Goal: Task Accomplishment & Management: Use online tool/utility

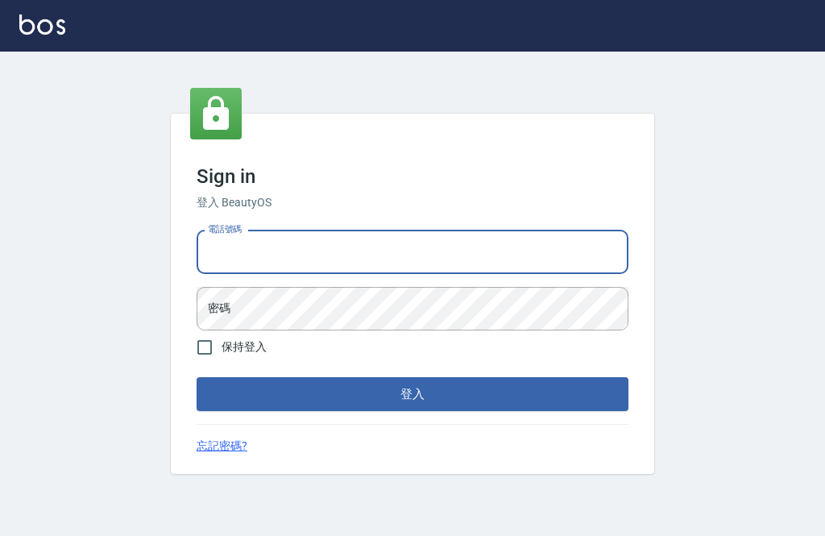
scroll to position [174, 0]
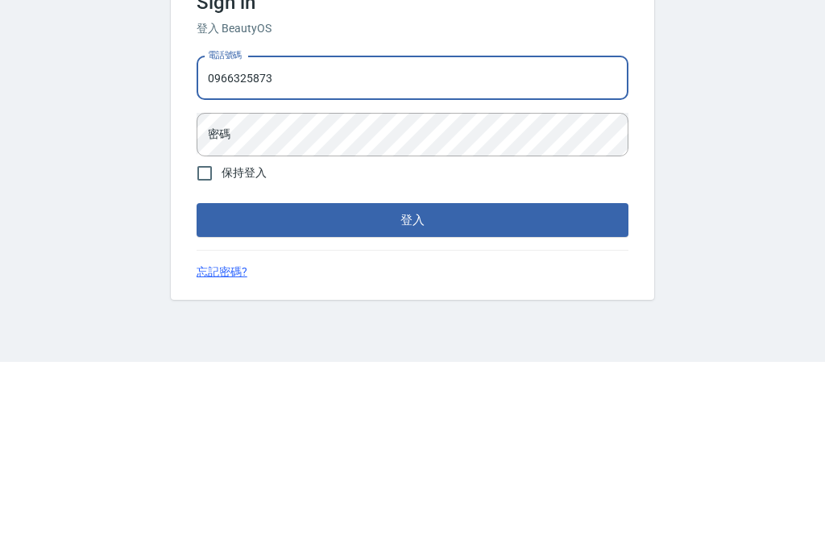
type input "0966325873"
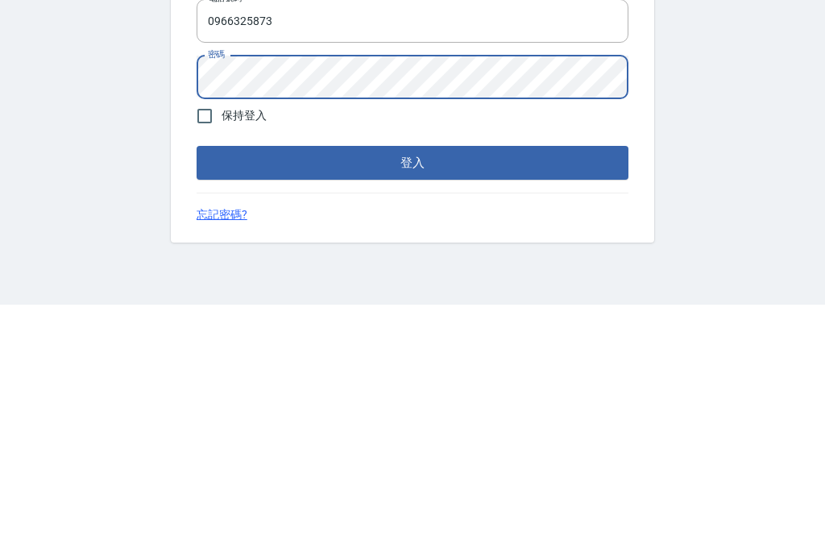
click at [358, 377] on button "登入" at bounding box center [413, 394] width 432 height 34
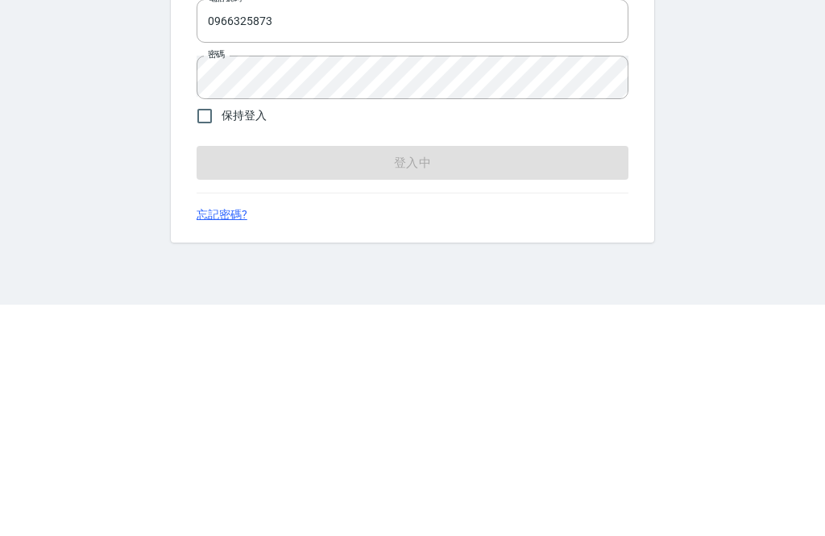
scroll to position [52, 0]
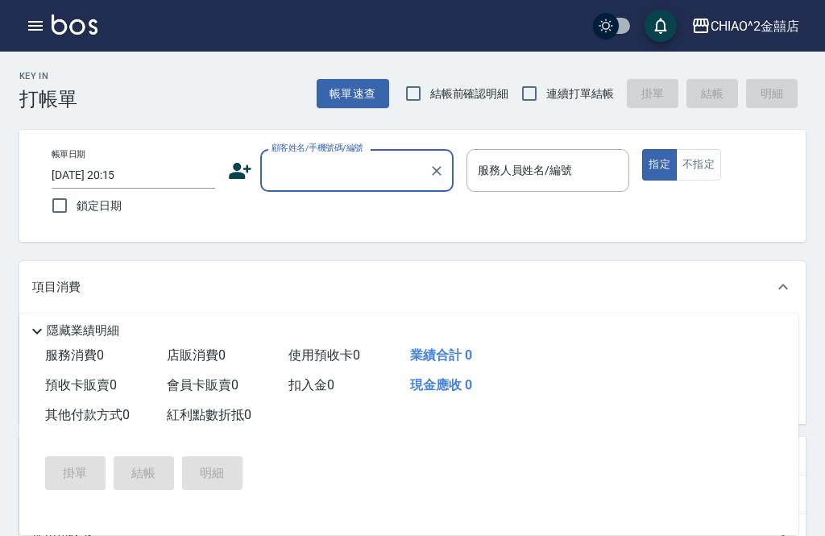
click at [461, 255] on div "Key In 打帳單 帳單速查 結帳前確認明細 連續打單結帳 掛單 結帳 明細 帳單日期 [DATE] 20:15 鎖定日期 顧客姓名/手機號碼/編號 顧客姓…" at bounding box center [412, 461] width 825 height 818
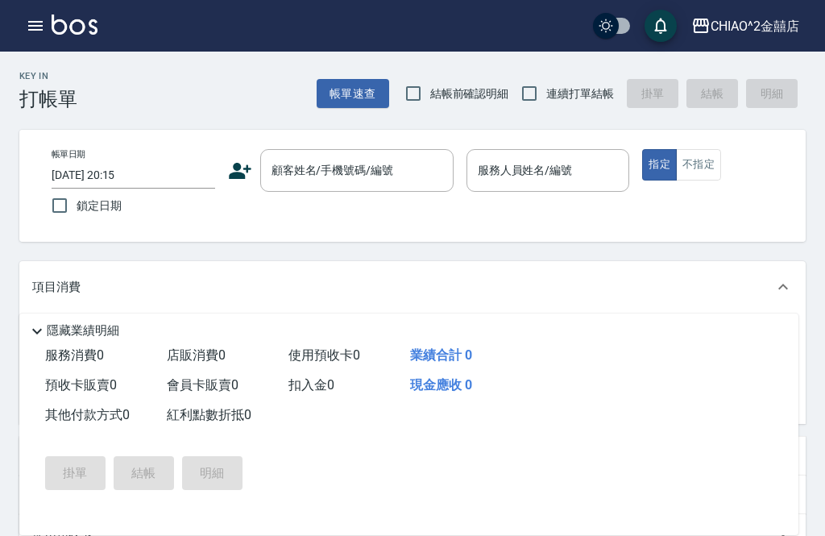
click at [395, 174] on input "顧客姓名/手機號碼/編號" at bounding box center [344, 170] width 155 height 28
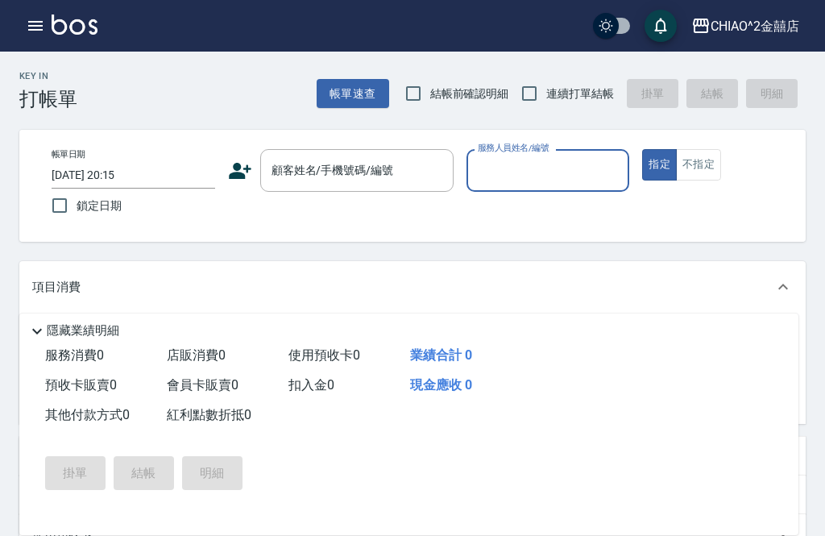
click at [362, 93] on button "帳單速查" at bounding box center [353, 94] width 72 height 30
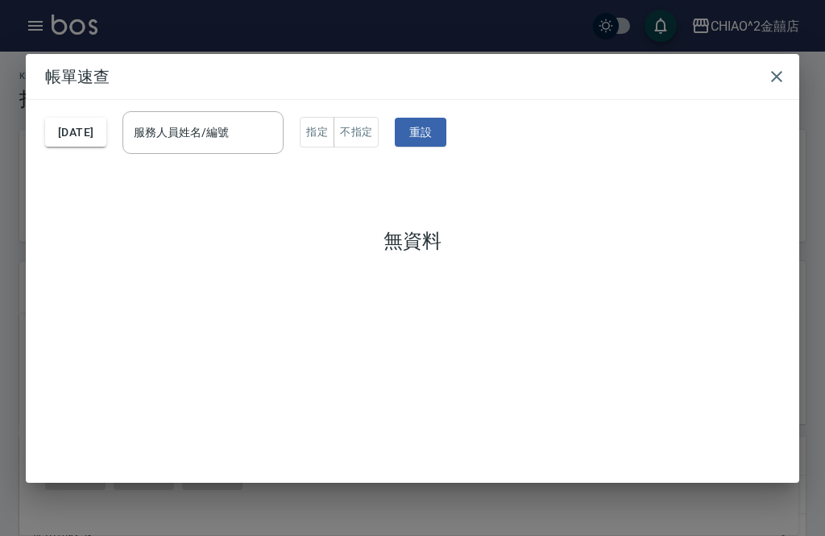
click at [766, 68] on button "button" at bounding box center [776, 76] width 32 height 32
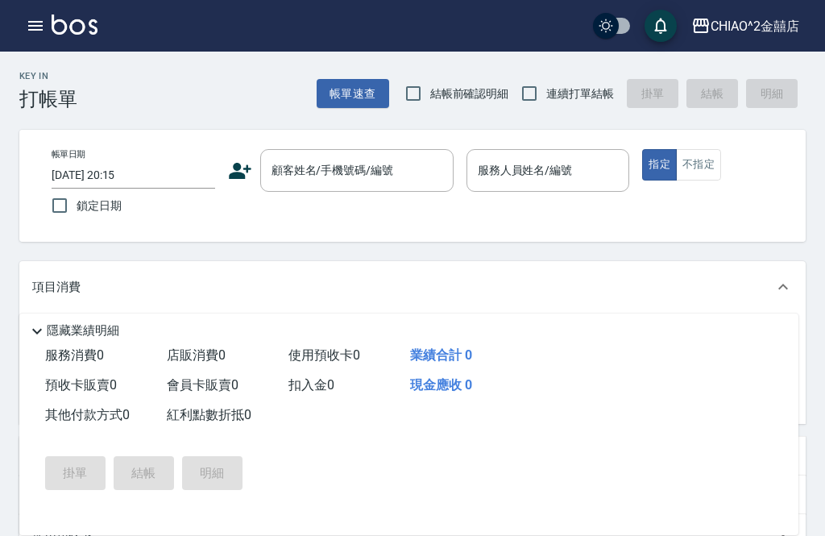
click at [362, 106] on button "帳單速查" at bounding box center [353, 94] width 72 height 30
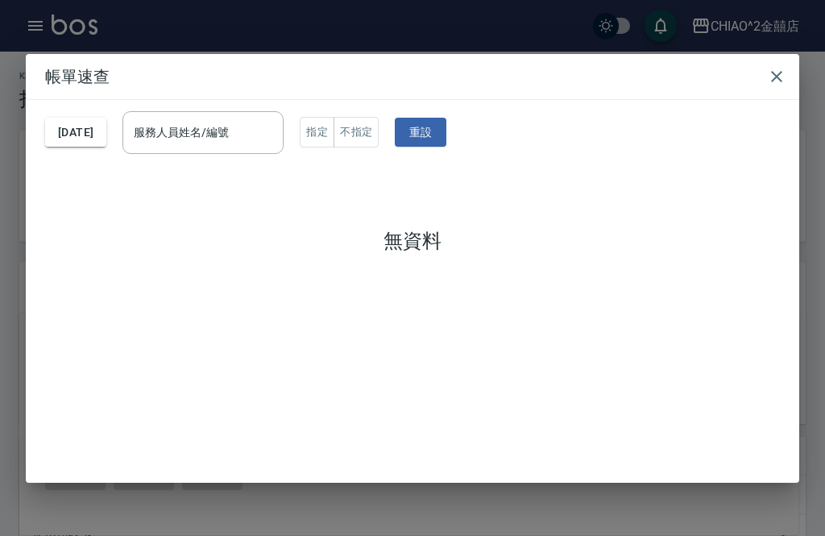
click at [772, 67] on icon "button" at bounding box center [776, 76] width 19 height 19
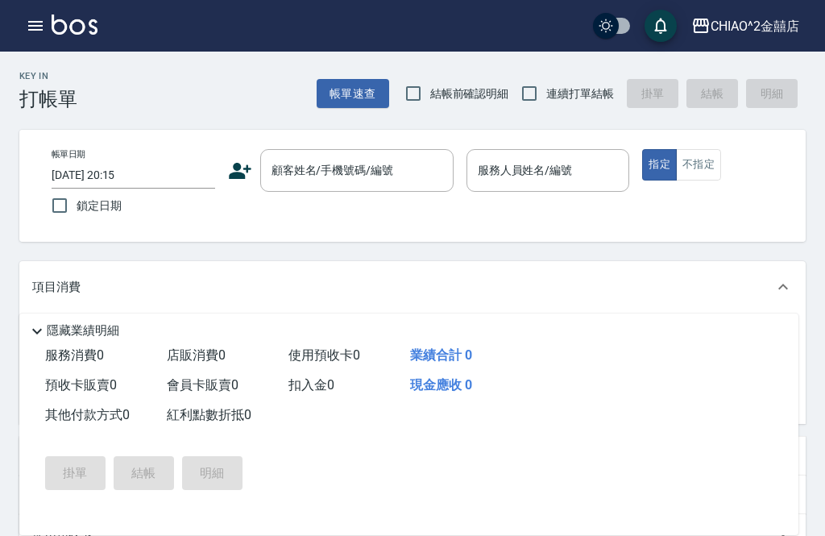
click at [358, 98] on button "帳單速查" at bounding box center [353, 94] width 72 height 30
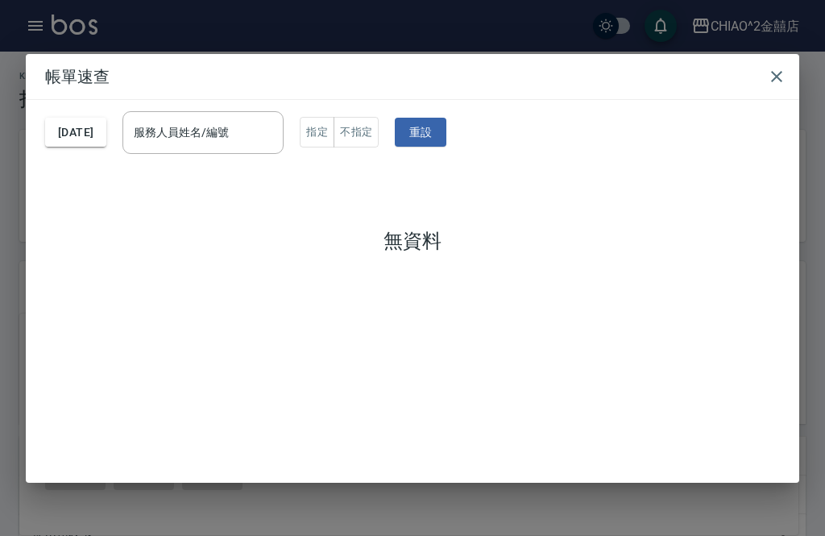
click at [772, 67] on icon "button" at bounding box center [776, 76] width 19 height 19
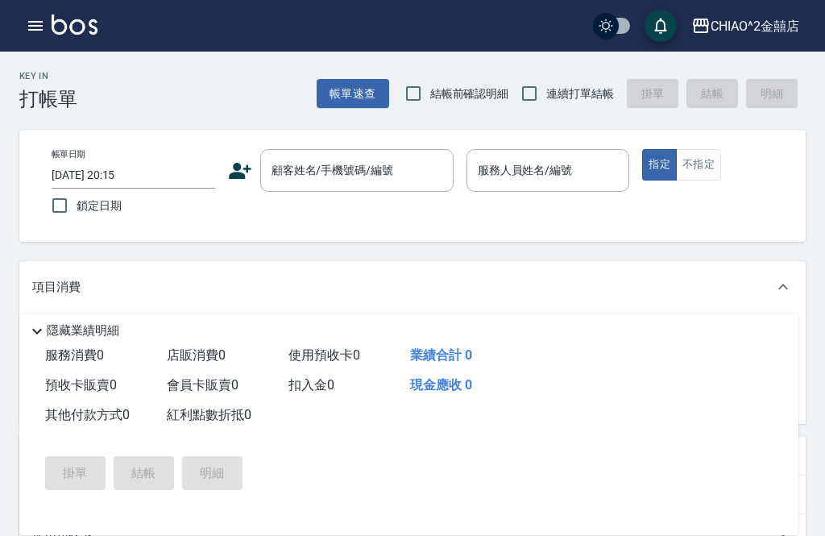
click at [40, 25] on icon "button" at bounding box center [35, 26] width 14 height 10
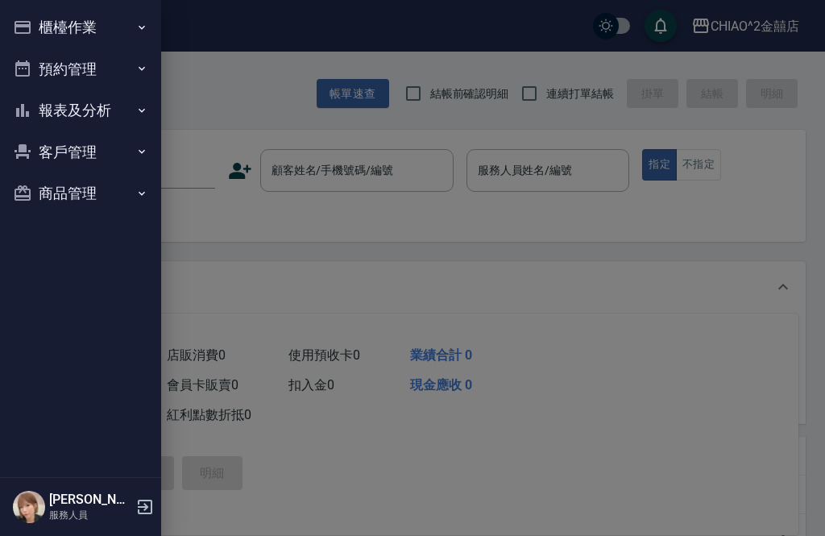
click at [250, 89] on div at bounding box center [412, 268] width 825 height 536
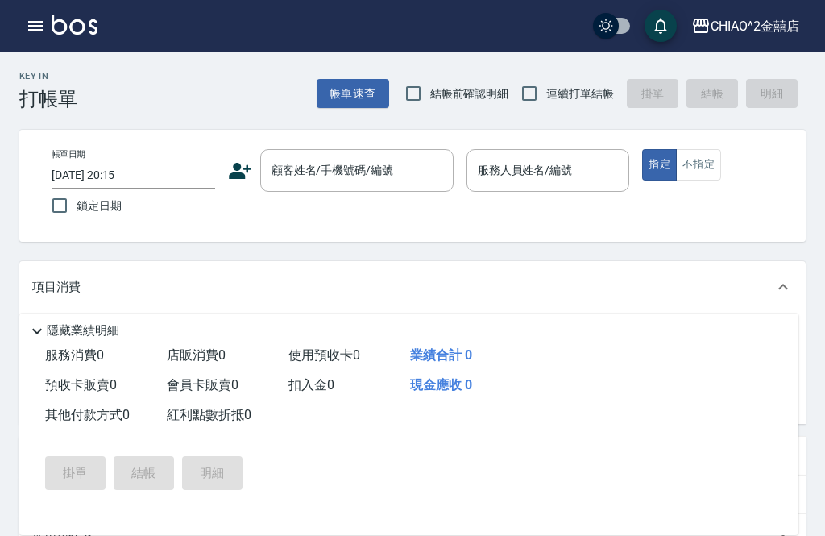
click at [340, 93] on button "帳單速查" at bounding box center [353, 94] width 72 height 30
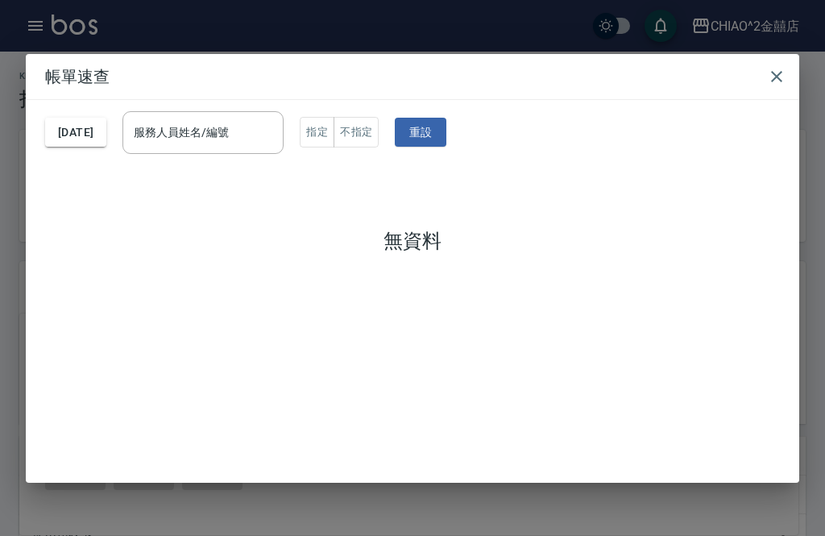
click at [106, 118] on button "[DATE]" at bounding box center [75, 133] width 61 height 30
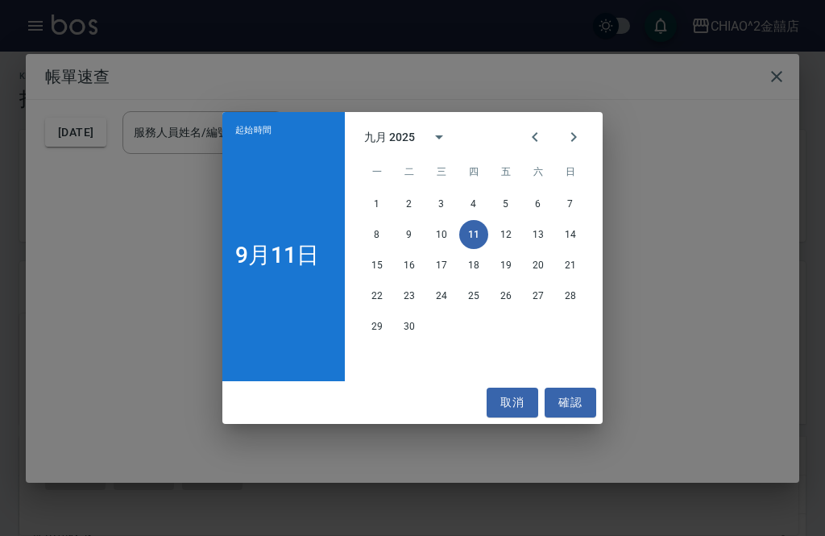
click at [119, 103] on div "起始時間 [DATE] 九月 2025 一 二 三 四 五 六 日 1 2 3 4 5 6 7 8 9 10 11 12 13 14 15 16 17 18 …" at bounding box center [412, 268] width 825 height 536
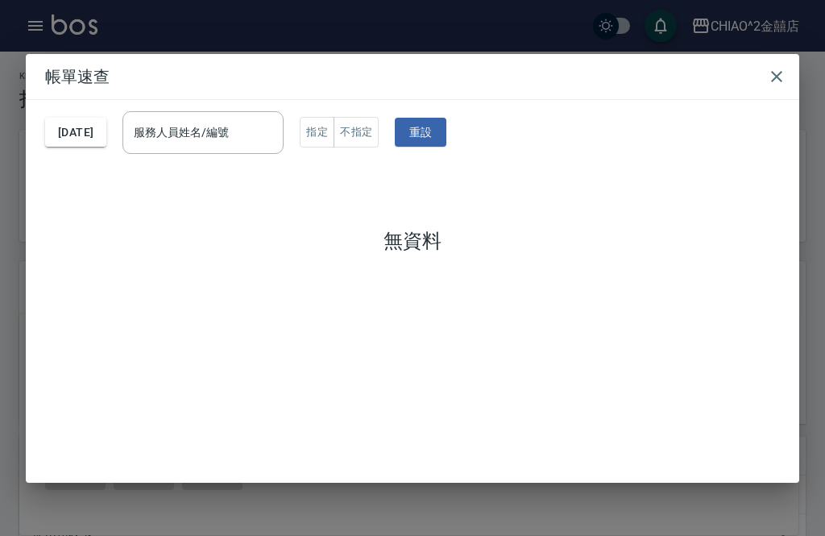
click at [106, 118] on button "[DATE]" at bounding box center [75, 133] width 61 height 30
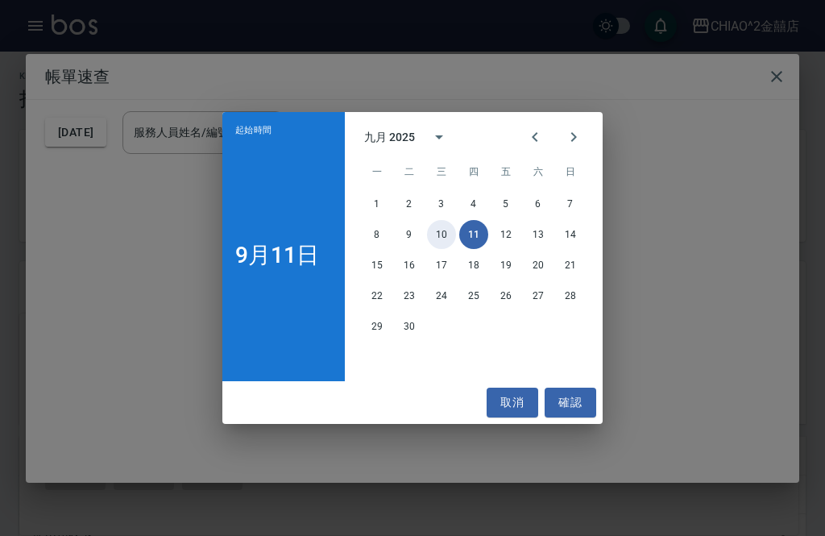
click at [448, 227] on button "10" at bounding box center [441, 234] width 29 height 29
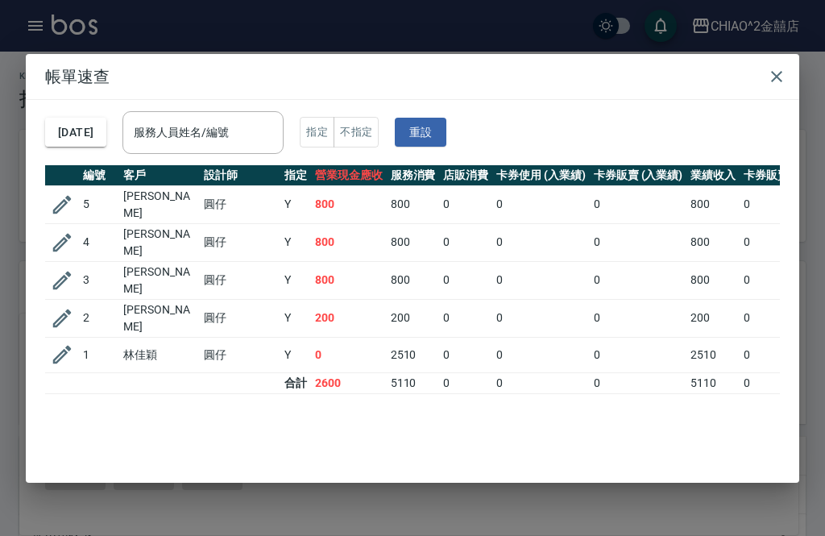
click at [106, 118] on button "[DATE]" at bounding box center [75, 133] width 61 height 30
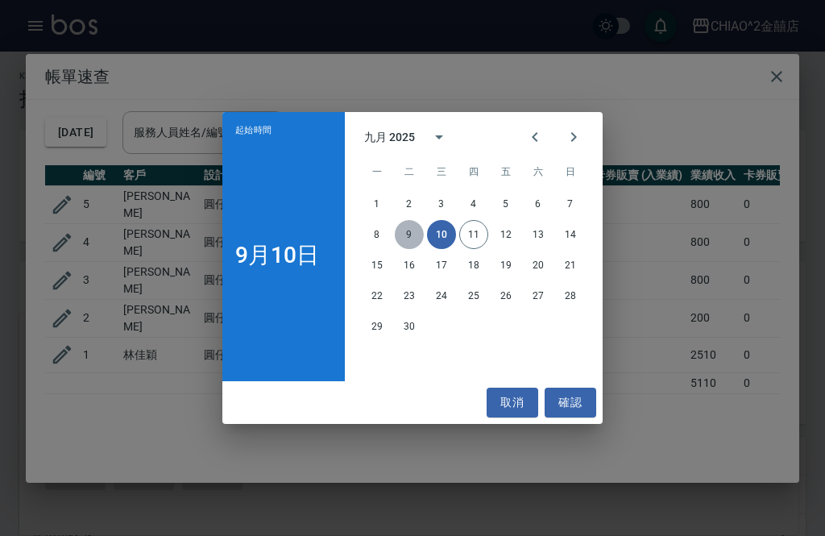
click at [417, 239] on button "9" at bounding box center [409, 234] width 29 height 29
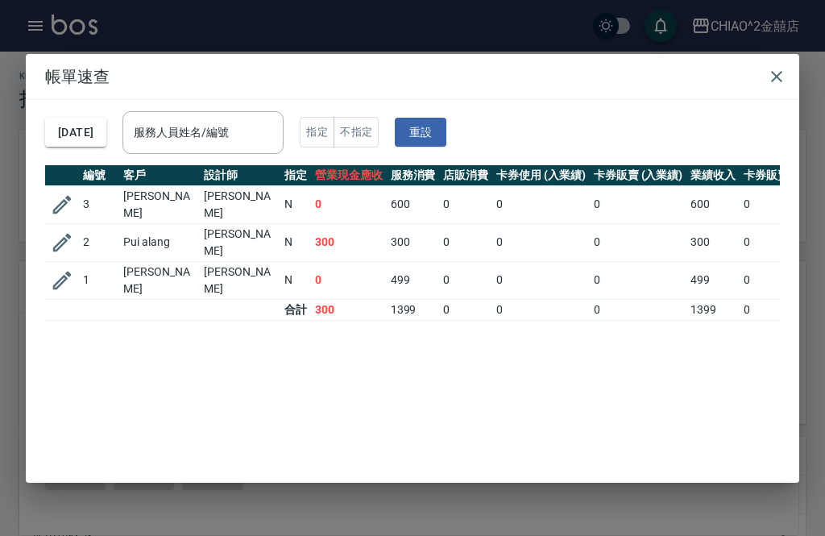
click at [95, 118] on button "[DATE]" at bounding box center [75, 133] width 61 height 30
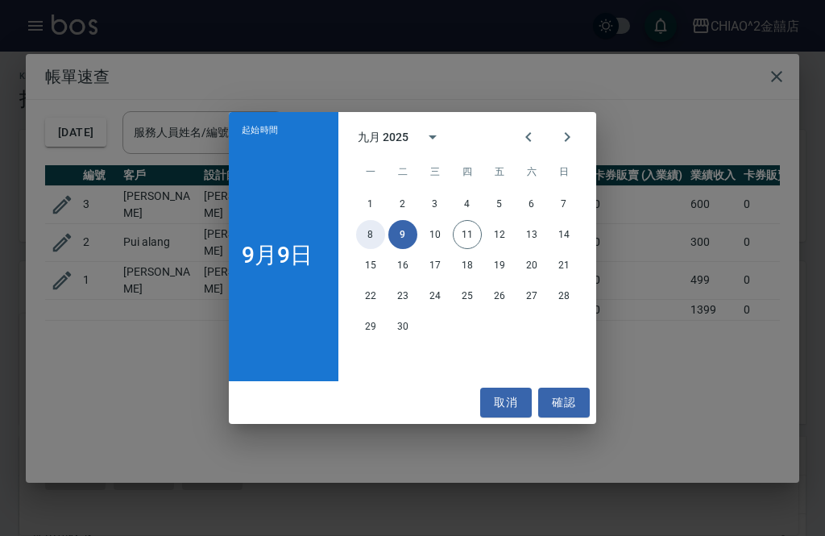
click at [374, 228] on button "8" at bounding box center [370, 234] width 29 height 29
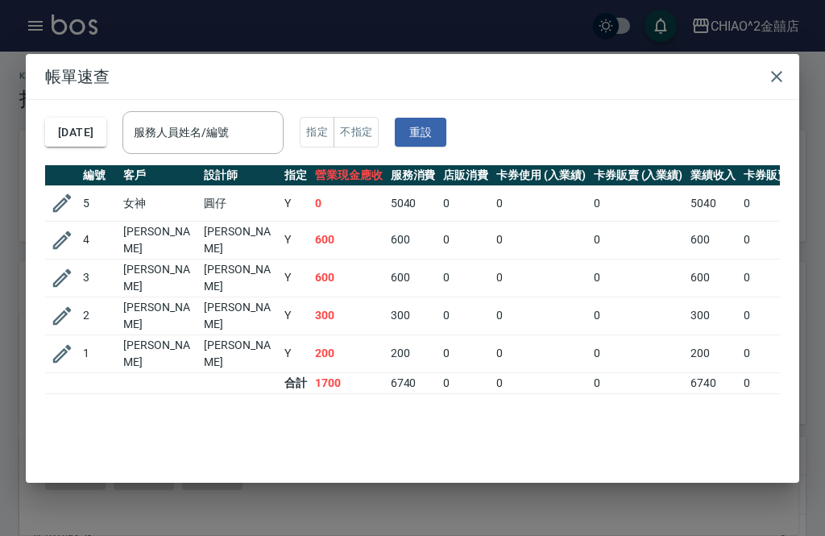
click at [106, 118] on button "[DATE]" at bounding box center [75, 133] width 61 height 30
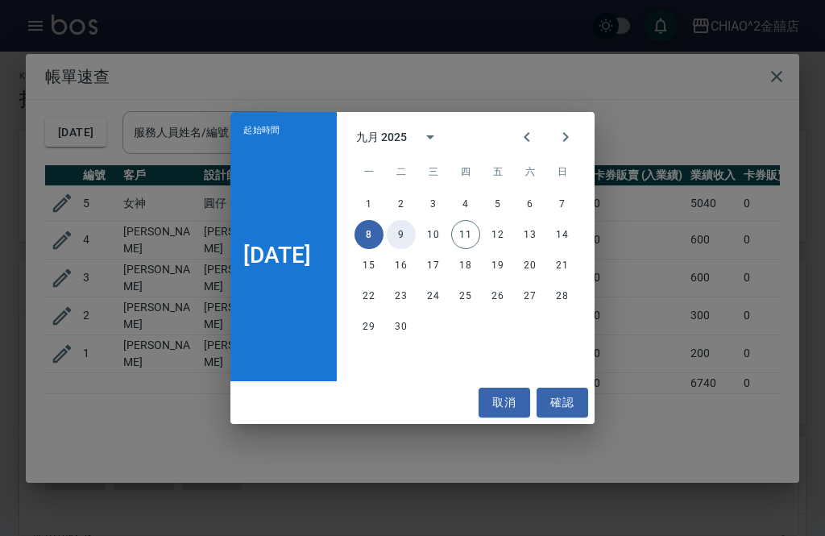
click at [412, 232] on button "9" at bounding box center [401, 234] width 29 height 29
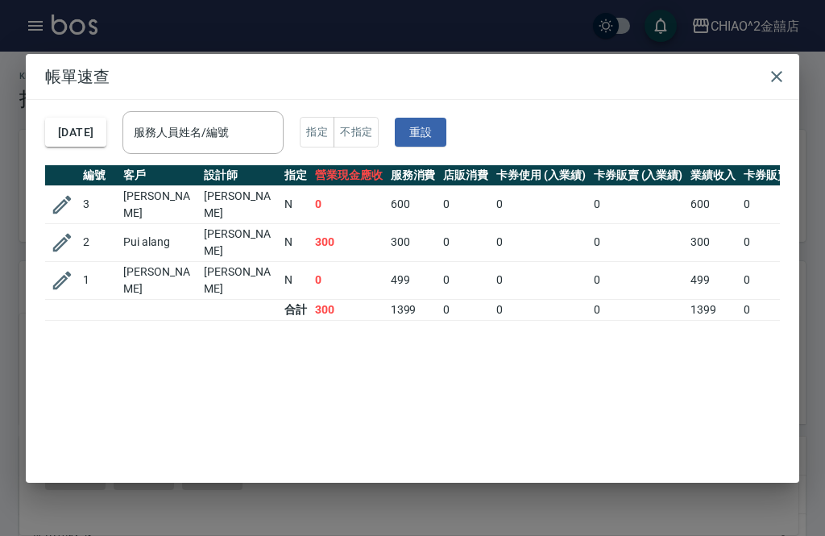
click at [783, 67] on icon "button" at bounding box center [776, 76] width 19 height 19
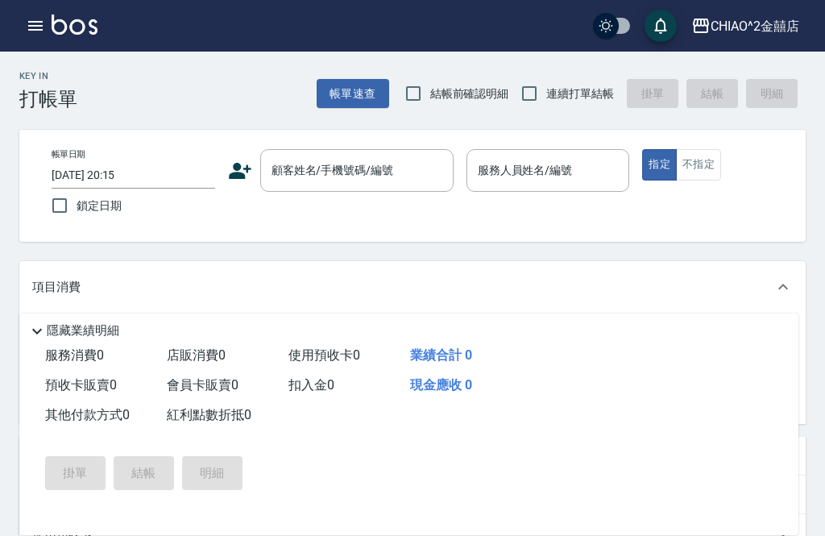
click at [348, 96] on button "帳單速查" at bounding box center [353, 94] width 72 height 30
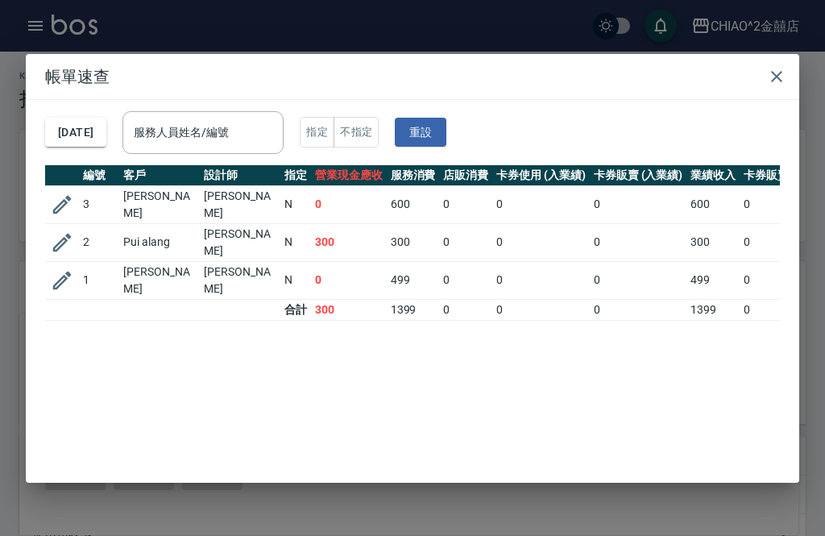
click at [775, 71] on icon "button" at bounding box center [776, 76] width 11 height 11
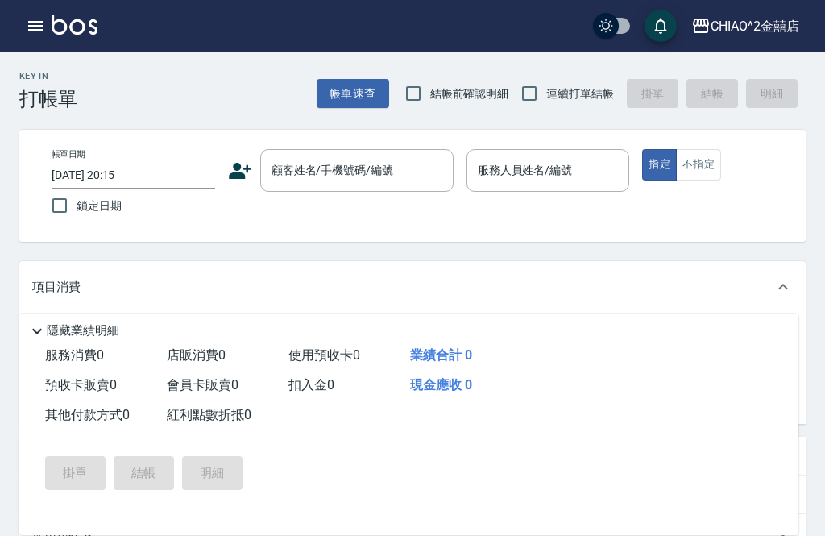
click at [39, 24] on icon "button" at bounding box center [35, 25] width 19 height 19
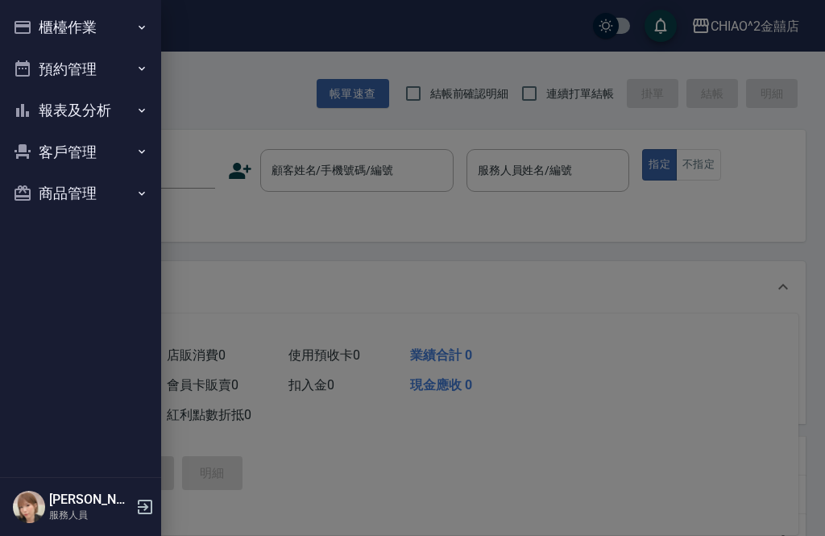
click at [64, 507] on h5 "[PERSON_NAME]" at bounding box center [90, 499] width 82 height 16
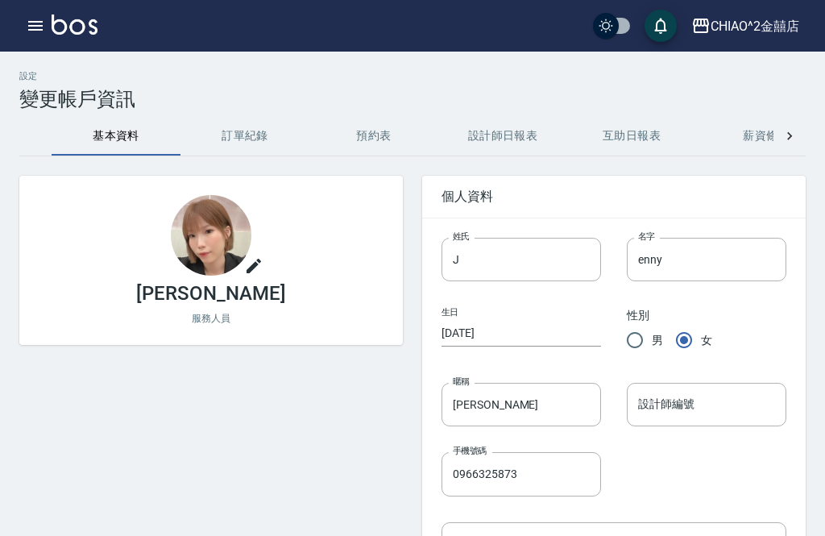
click at [242, 133] on button "訂單紀錄" at bounding box center [244, 136] width 129 height 39
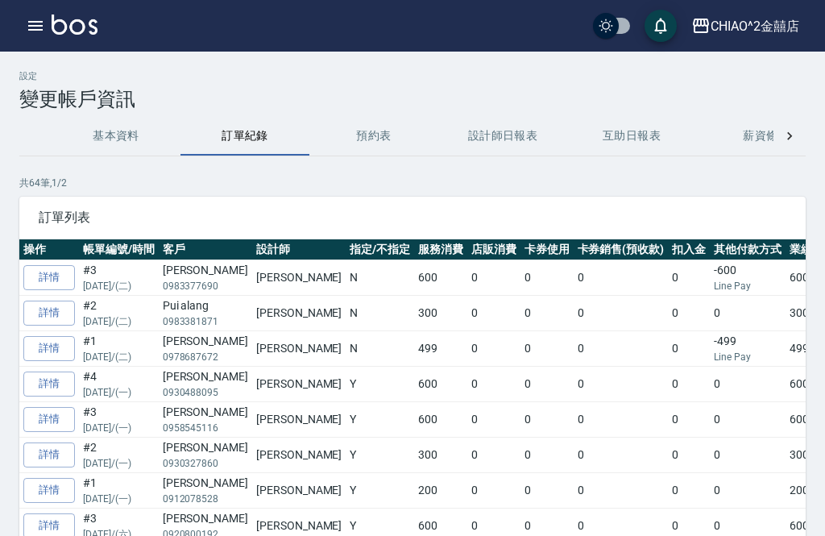
click at [388, 133] on button "預約表" at bounding box center [373, 136] width 129 height 39
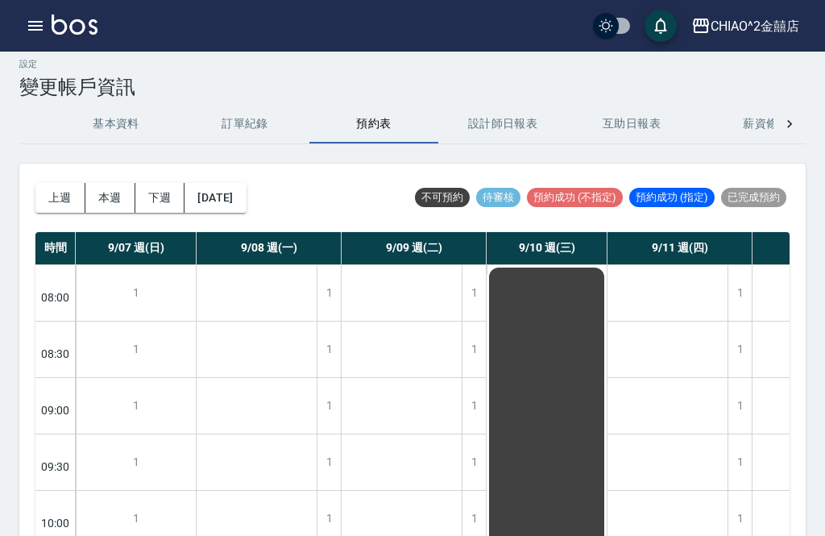
scroll to position [13, 0]
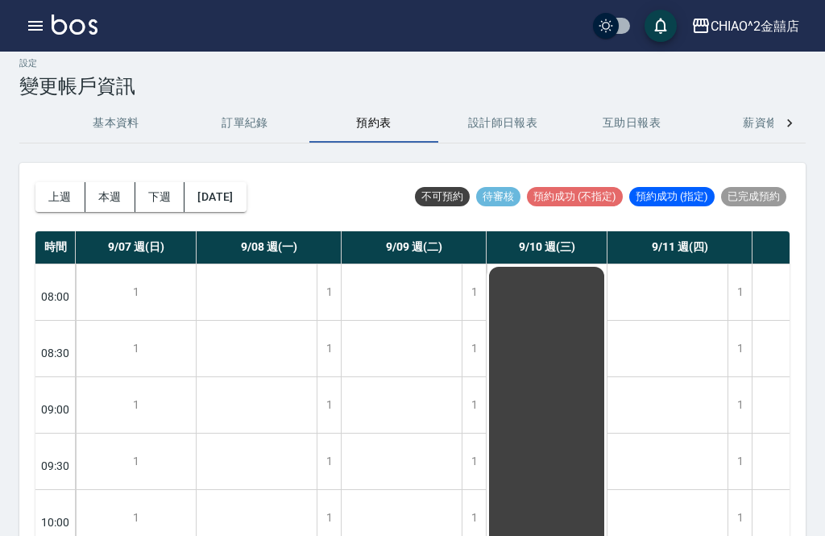
click at [532, 110] on button "設計師日報表" at bounding box center [502, 123] width 129 height 39
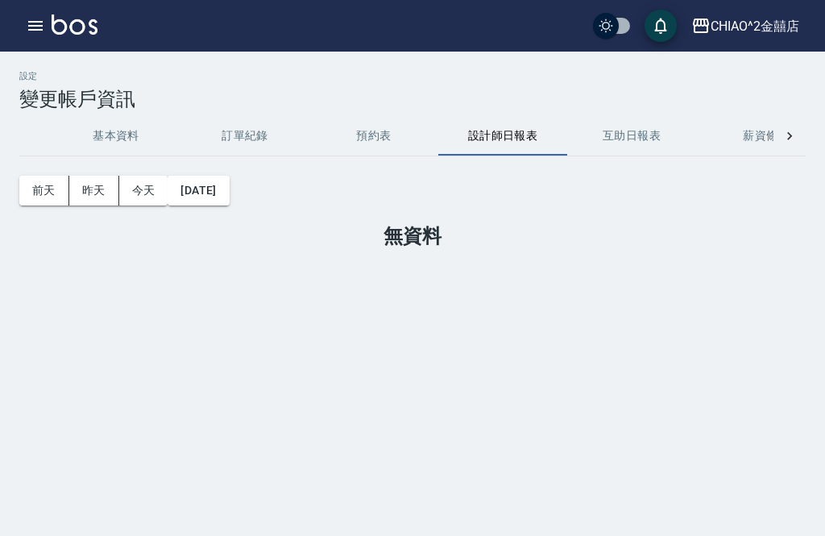
click at [612, 130] on button "互助日報表" at bounding box center [631, 136] width 129 height 39
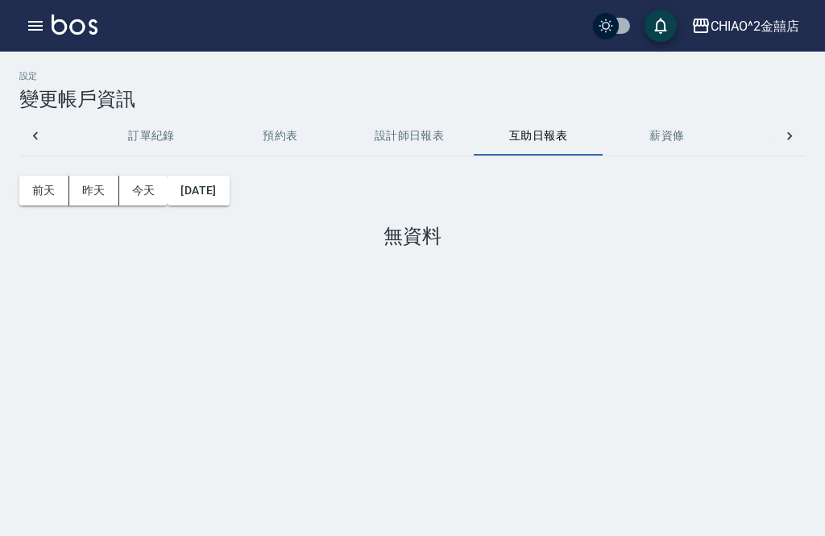
scroll to position [0, 91]
click at [415, 134] on button "設計師日報表" at bounding box center [411, 136] width 129 height 39
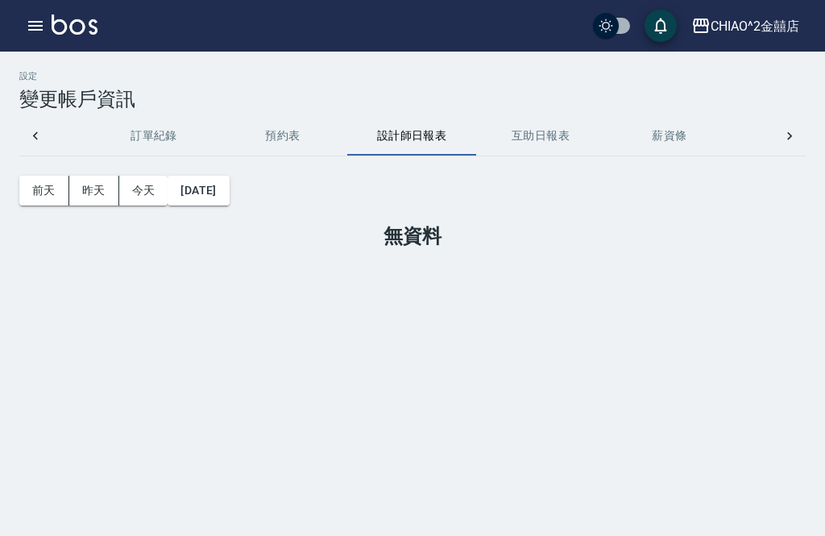
click at [287, 133] on button "預約表" at bounding box center [282, 136] width 129 height 39
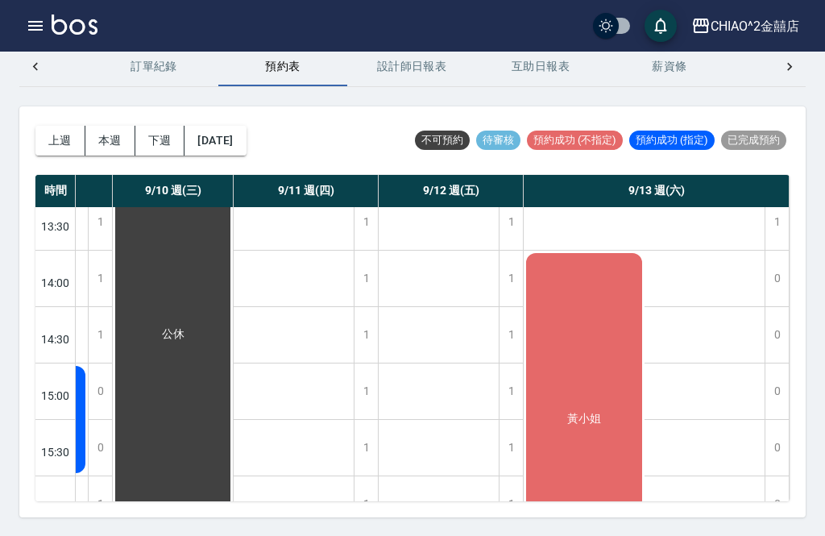
scroll to position [635, 374]
click at [43, 68] on icon at bounding box center [35, 67] width 16 height 16
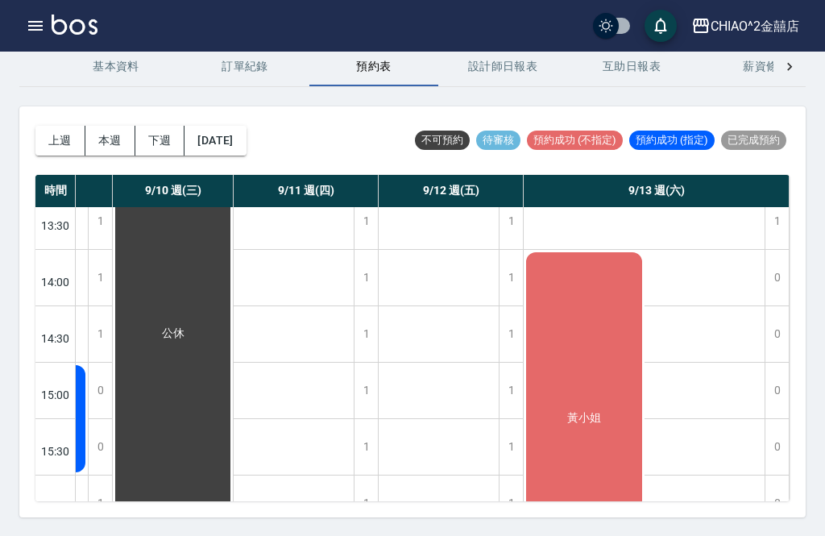
click at [40, 27] on icon "button" at bounding box center [35, 25] width 19 height 19
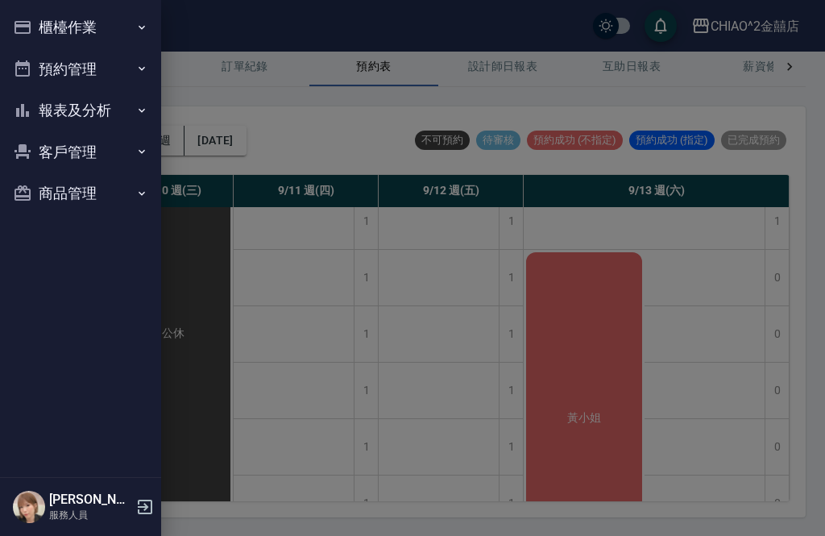
click at [295, 275] on div at bounding box center [412, 268] width 825 height 536
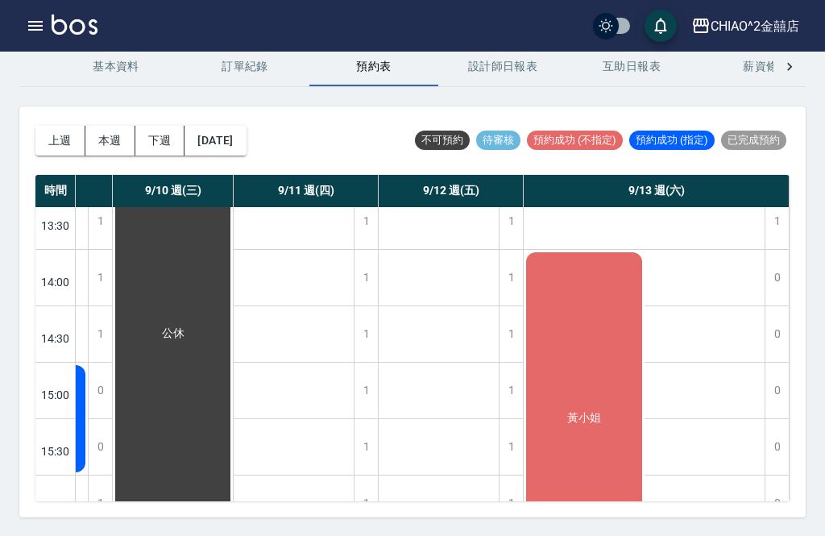
click at [490, 101] on div "設定 變更帳戶資訊 基本資料 訂單紀錄 預約表 設計師日報表 互助日報表 薪資條 密碼設定 打卡紀錄 功能釘選 上週 本週 下週 [DATE] 不可預約 待審…" at bounding box center [412, 259] width 825 height 515
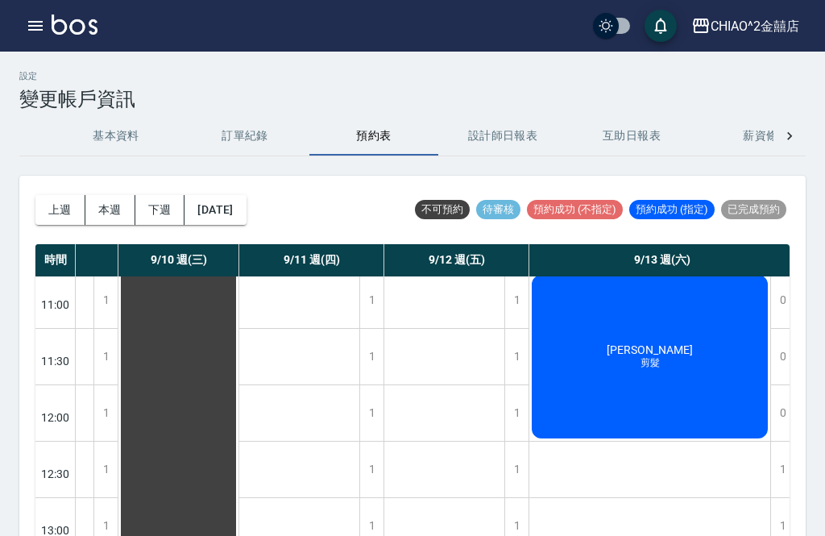
scroll to position [340, 368]
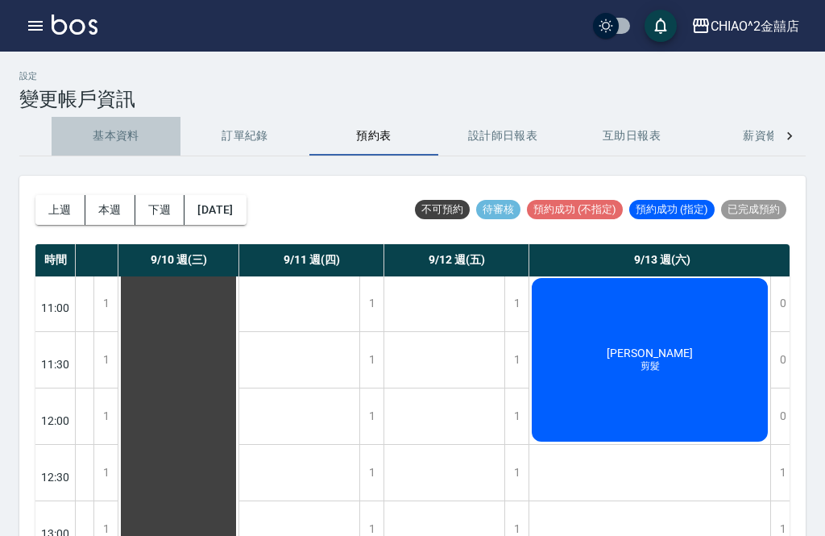
click at [69, 22] on img at bounding box center [75, 24] width 46 height 20
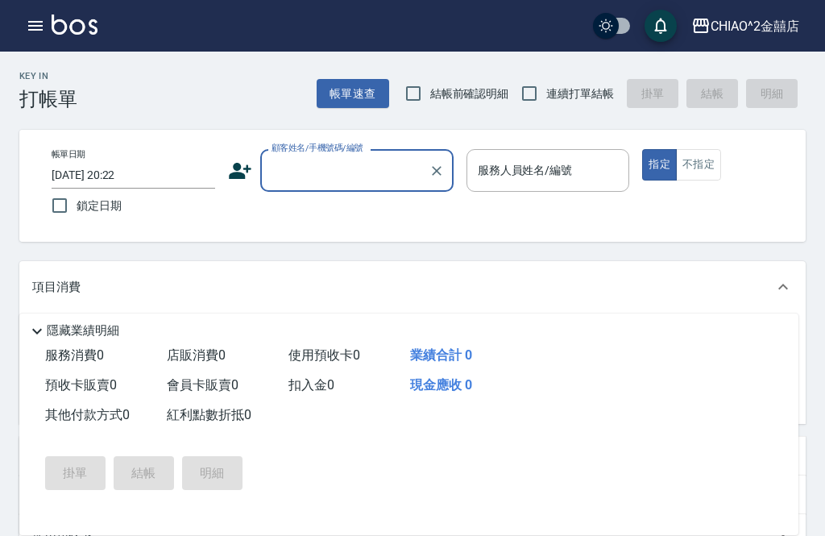
click at [34, 27] on icon "button" at bounding box center [35, 25] width 19 height 19
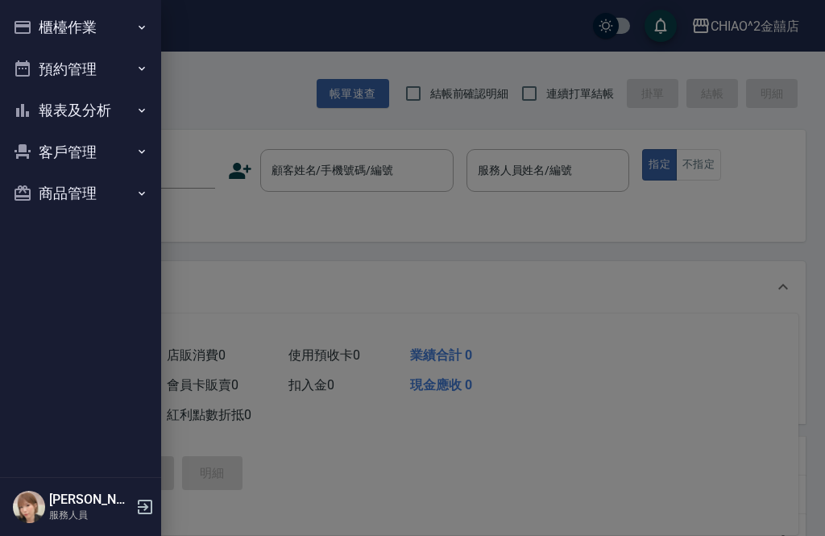
click at [222, 83] on div at bounding box center [412, 268] width 825 height 536
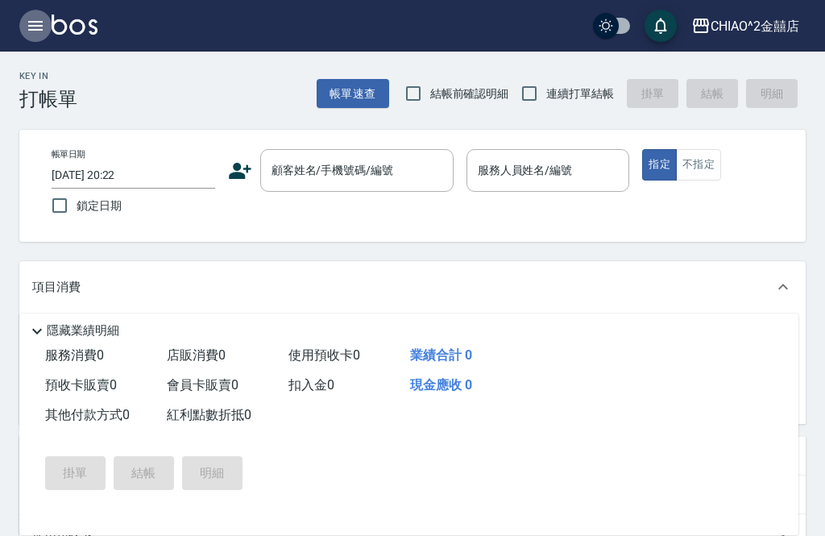
click at [37, 29] on icon "button" at bounding box center [35, 26] width 14 height 10
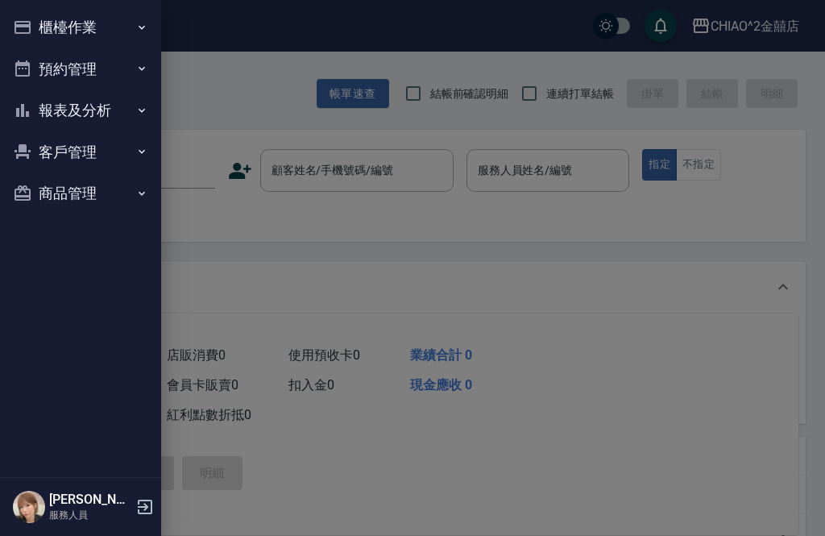
click at [205, 78] on div at bounding box center [412, 268] width 825 height 536
